Goal: Task Accomplishment & Management: Complete application form

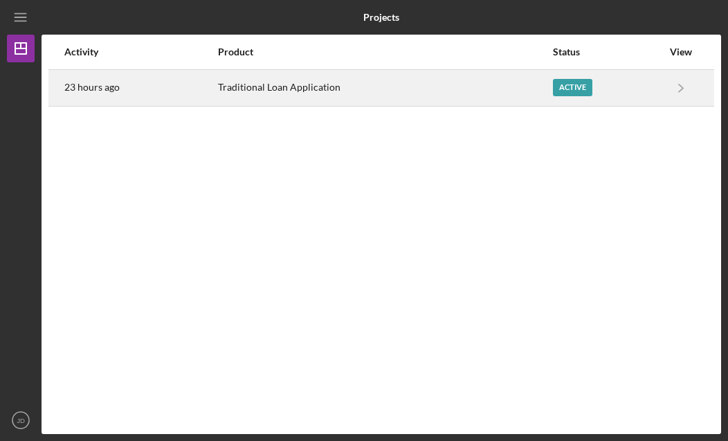
click at [425, 89] on div "Traditional Loan Application" at bounding box center [384, 88] width 333 height 35
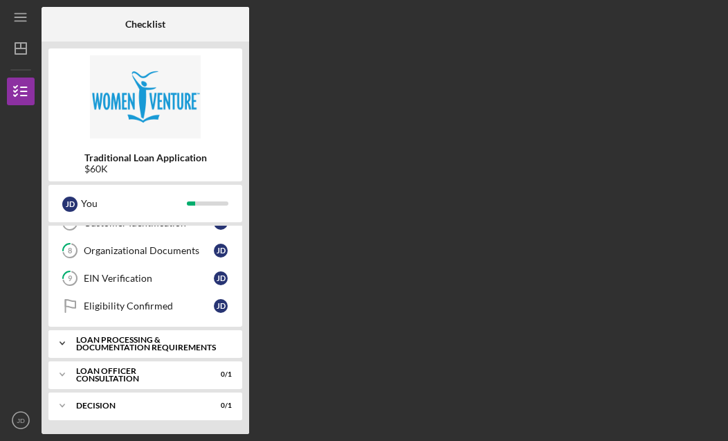
scroll to position [104, 0]
click at [98, 342] on div "Loan Processing & Documentation Requirements" at bounding box center [150, 343] width 149 height 16
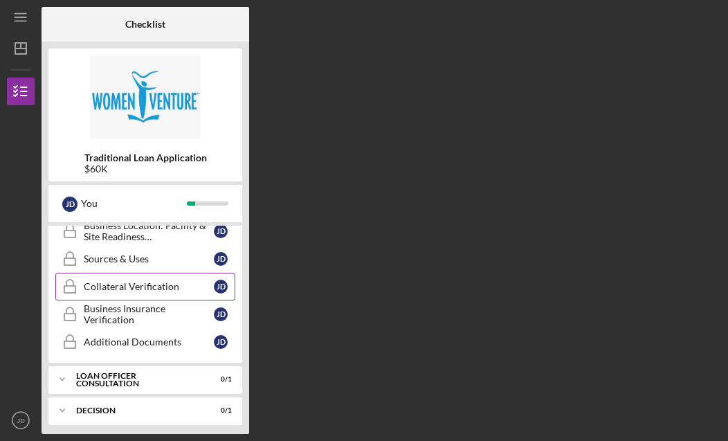
scroll to position [554, 0]
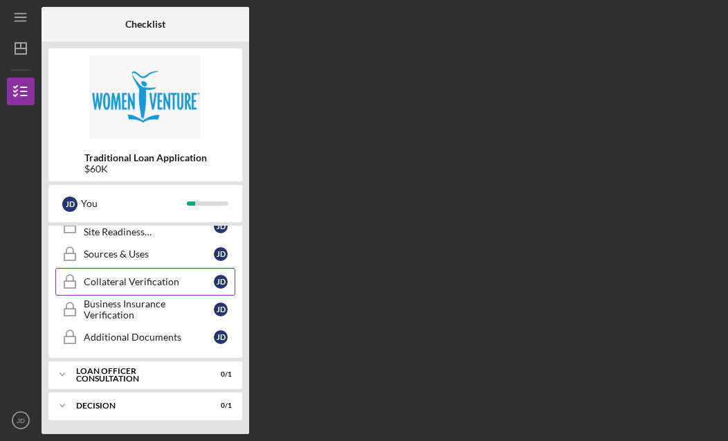
click at [131, 281] on div "Collateral Verification" at bounding box center [149, 281] width 130 height 11
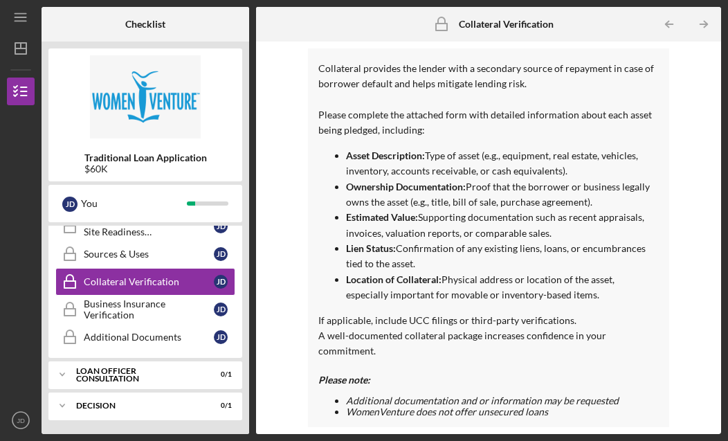
scroll to position [554, 0]
click at [63, 402] on icon "Icon/Expander" at bounding box center [62, 406] width 28 height 28
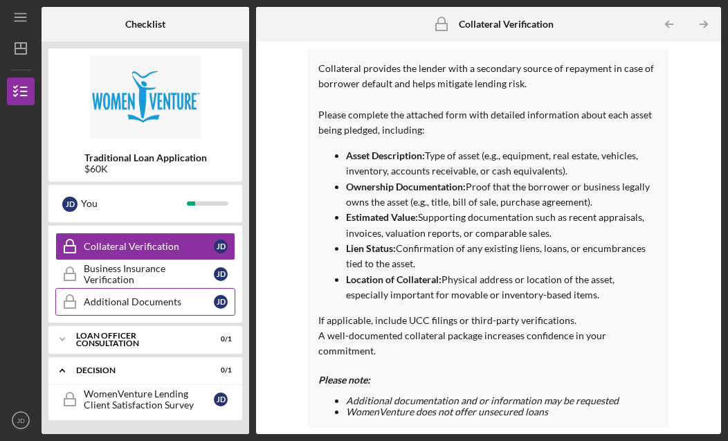
scroll to position [627, 0]
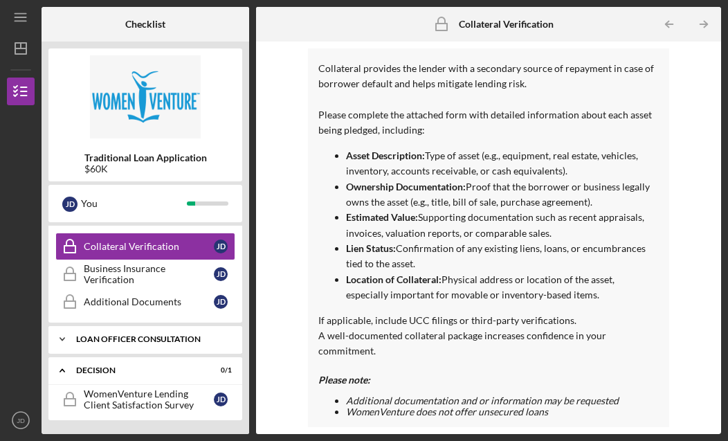
click at [162, 326] on div "Icon/Expander Loan Officer Consultation 0 / 1" at bounding box center [145, 339] width 194 height 28
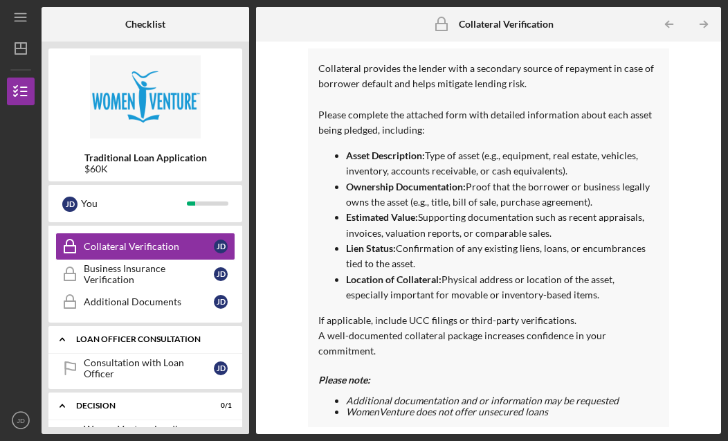
click at [151, 342] on div "Loan Officer Consultation" at bounding box center [150, 339] width 149 height 8
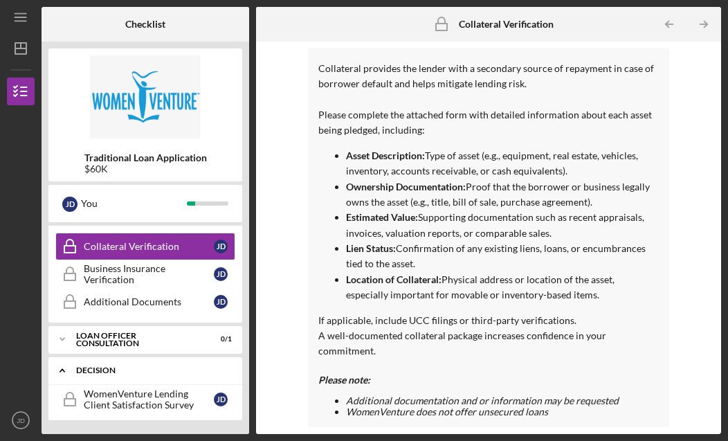
click at [127, 367] on div "Decision" at bounding box center [150, 370] width 149 height 8
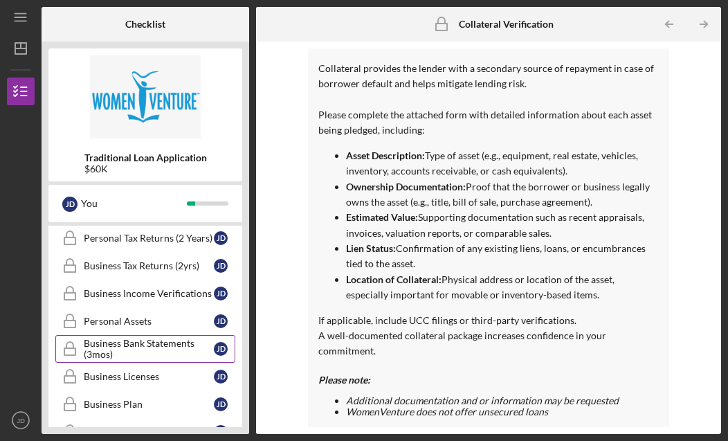
scroll to position [309, 0]
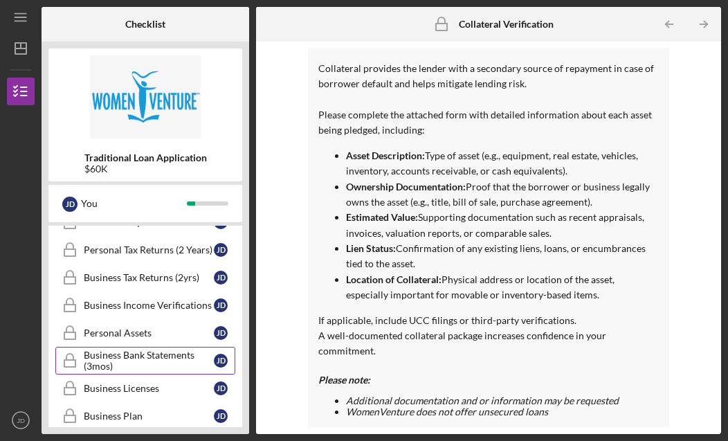
click at [129, 356] on div "Business Bank Statements (3mos)" at bounding box center [149, 360] width 130 height 22
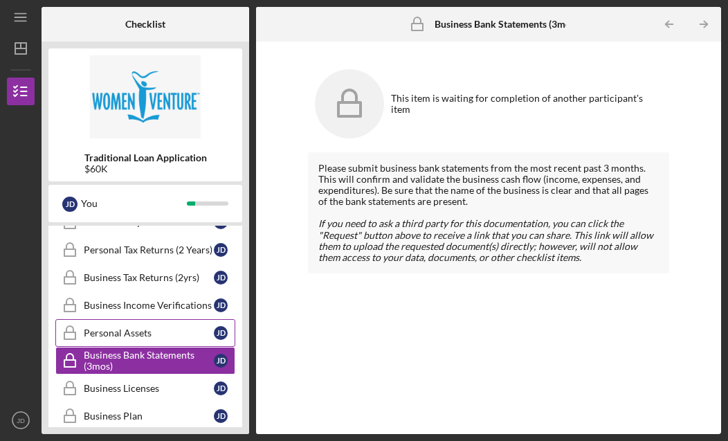
click at [178, 333] on div "Personal Assets" at bounding box center [149, 332] width 130 height 11
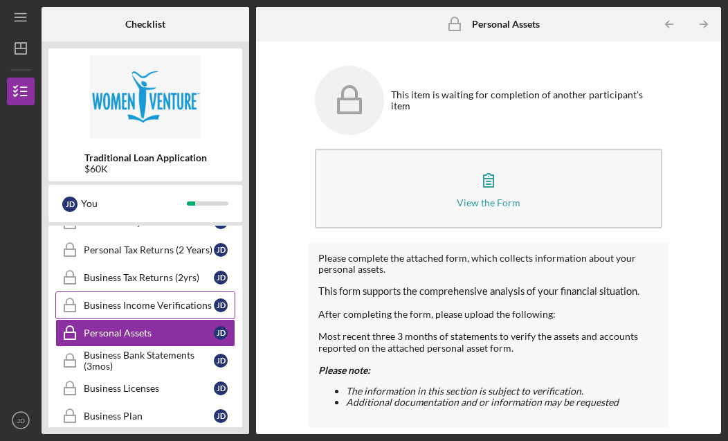
scroll to position [3, 0]
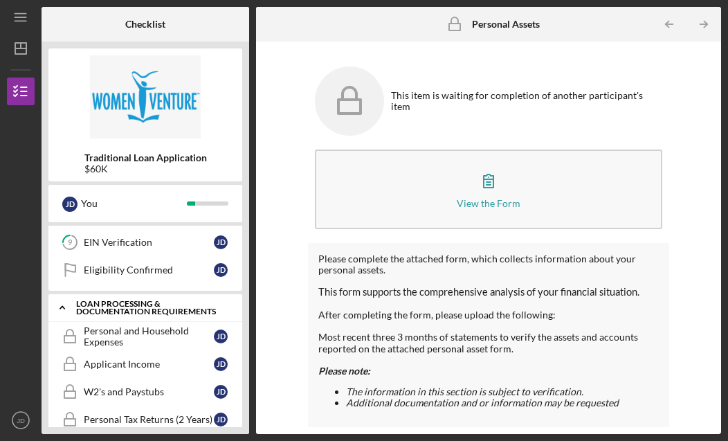
click at [131, 310] on div "Loan Processing & Documentation Requirements" at bounding box center [150, 308] width 149 height 16
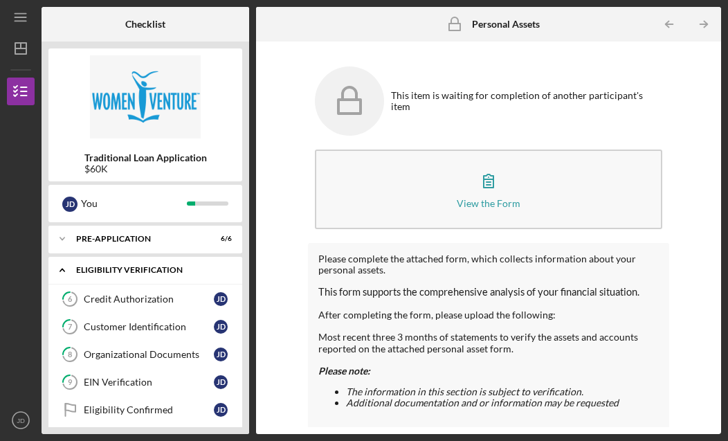
scroll to position [0, 0]
click at [113, 276] on div "Icon/Expander Eligibility Verification 0 / 5" at bounding box center [145, 270] width 194 height 28
